Goal: Transaction & Acquisition: Book appointment/travel/reservation

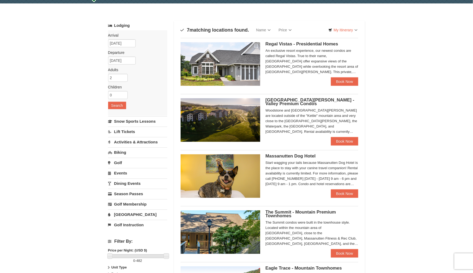
scroll to position [26, 0]
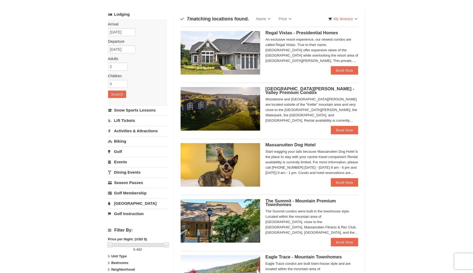
drag, startPoint x: 283, startPoint y: 88, endPoint x: 391, endPoint y: 86, distance: 108.6
click at [391, 86] on div "× Categories Map List Filter My Itinerary Questions? 1-540-289-9441 Lodging Arr…" at bounding box center [236, 212] width 473 height 441
click at [274, 91] on span "[GEOGRAPHIC_DATA][PERSON_NAME] - Valley Premium Condos" at bounding box center [310, 90] width 89 height 9
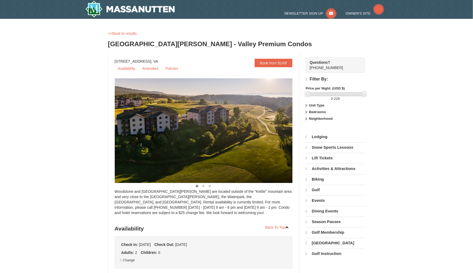
select select "9"
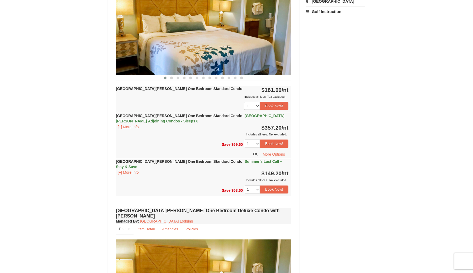
scroll to position [239, 0]
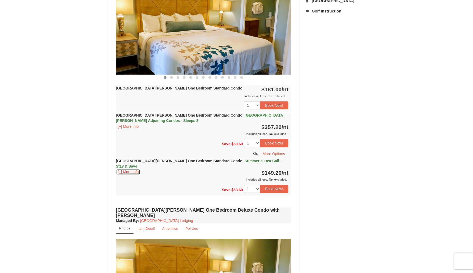
click at [121, 169] on button "[+] More Info" at bounding box center [128, 172] width 25 height 6
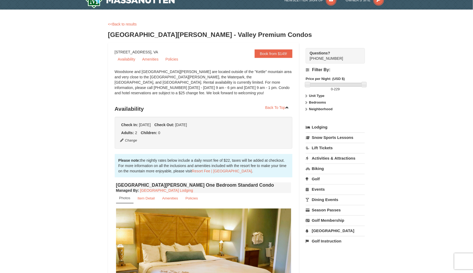
scroll to position [0, 0]
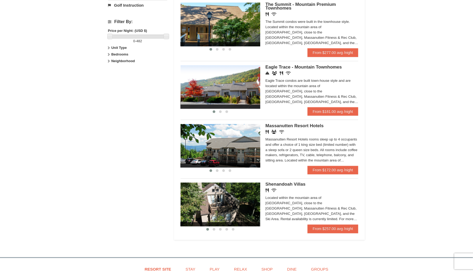
scroll to position [239, 0]
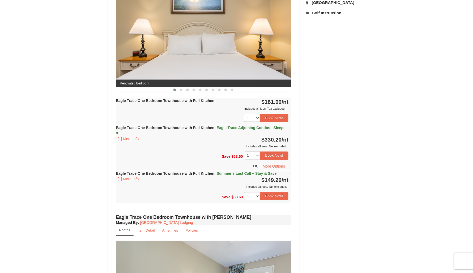
scroll to position [239, 0]
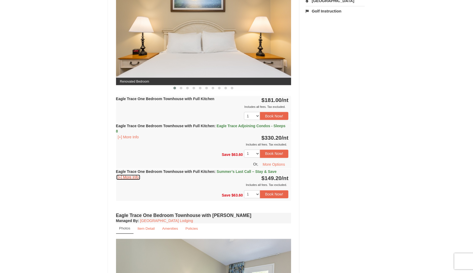
click at [132, 176] on button "[+] More Info" at bounding box center [128, 177] width 25 height 6
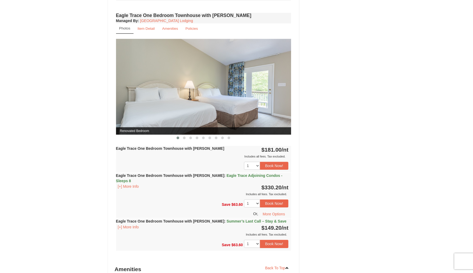
scroll to position [505, 0]
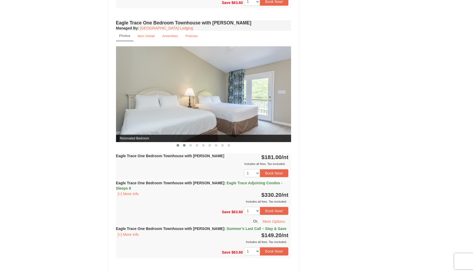
click at [184, 143] on button at bounding box center [184, 145] width 6 height 5
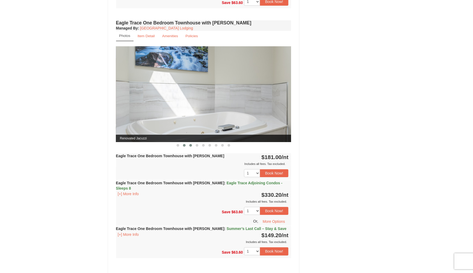
click at [190, 144] on span at bounding box center [190, 145] width 3 height 3
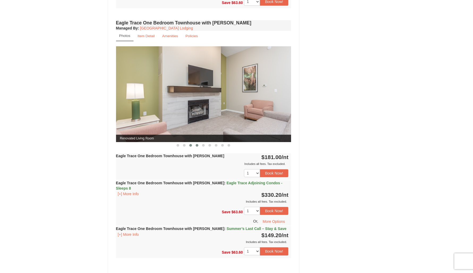
click at [196, 144] on span at bounding box center [197, 145] width 3 height 3
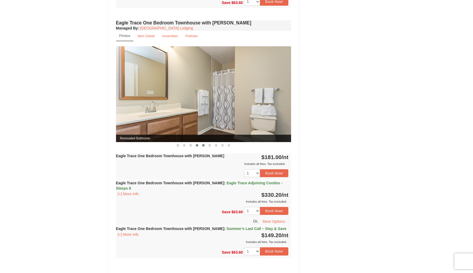
click at [202, 143] on button at bounding box center [203, 145] width 6 height 5
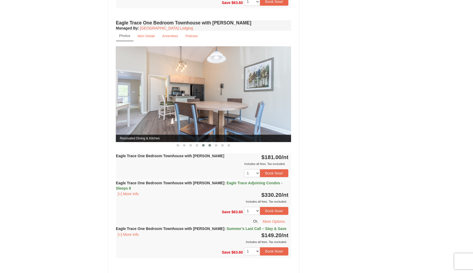
click at [208, 143] on button at bounding box center [210, 145] width 6 height 5
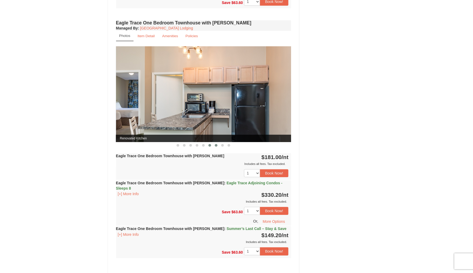
click at [216, 144] on span at bounding box center [216, 145] width 3 height 3
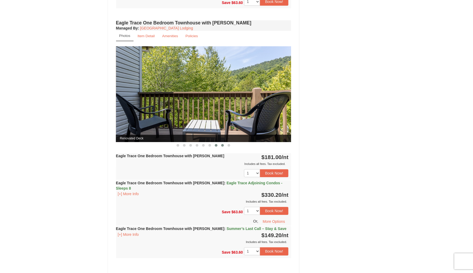
click at [223, 144] on span at bounding box center [222, 145] width 3 height 3
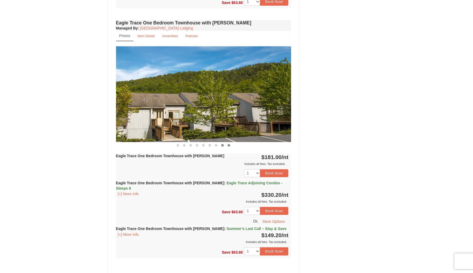
click at [227, 143] on button at bounding box center [229, 145] width 6 height 5
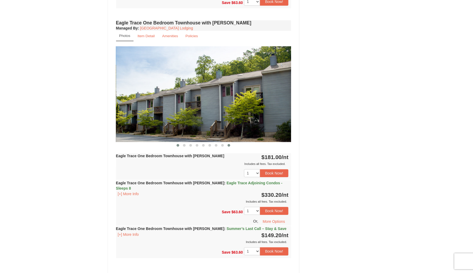
click at [177, 143] on button at bounding box center [178, 145] width 6 height 5
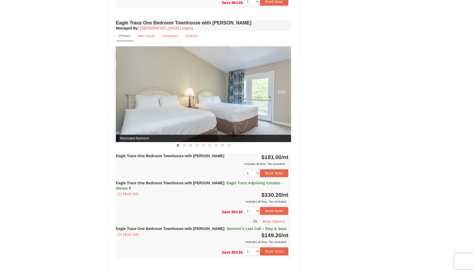
click at [191, 227] on strong "Eagle Trace One Bedroom Townhouse with Jacuzzi : Summer’s Last Call – Stay & Sa…" at bounding box center [201, 229] width 171 height 4
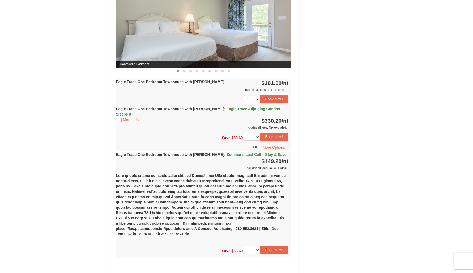
scroll to position [517, 0]
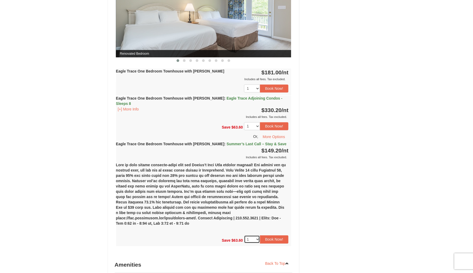
click at [257, 235] on select "1 2 3 4 5 6 7 8 9 10 11 12 13 14" at bounding box center [252, 239] width 16 height 8
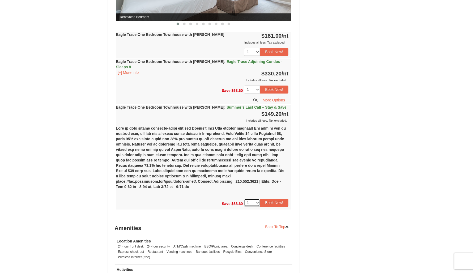
scroll to position [543, 0]
